Goal: Navigation & Orientation: Find specific page/section

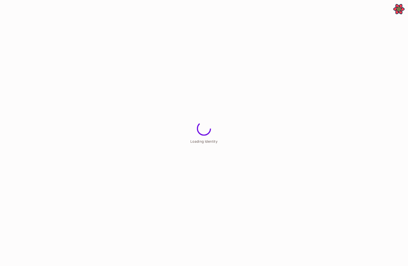
click at [381, 0] on html "**********" at bounding box center [204, 0] width 408 height 0
click at [317, 0] on html "**********" at bounding box center [204, 0] width 408 height 0
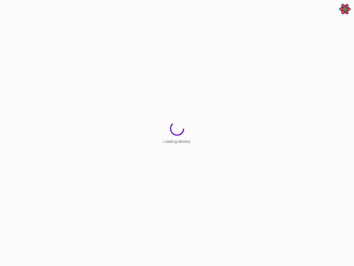
click at [277, 0] on html "**********" at bounding box center [177, 0] width 354 height 0
click at [287, 0] on html "**********" at bounding box center [177, 0] width 354 height 0
